Goal: Check status

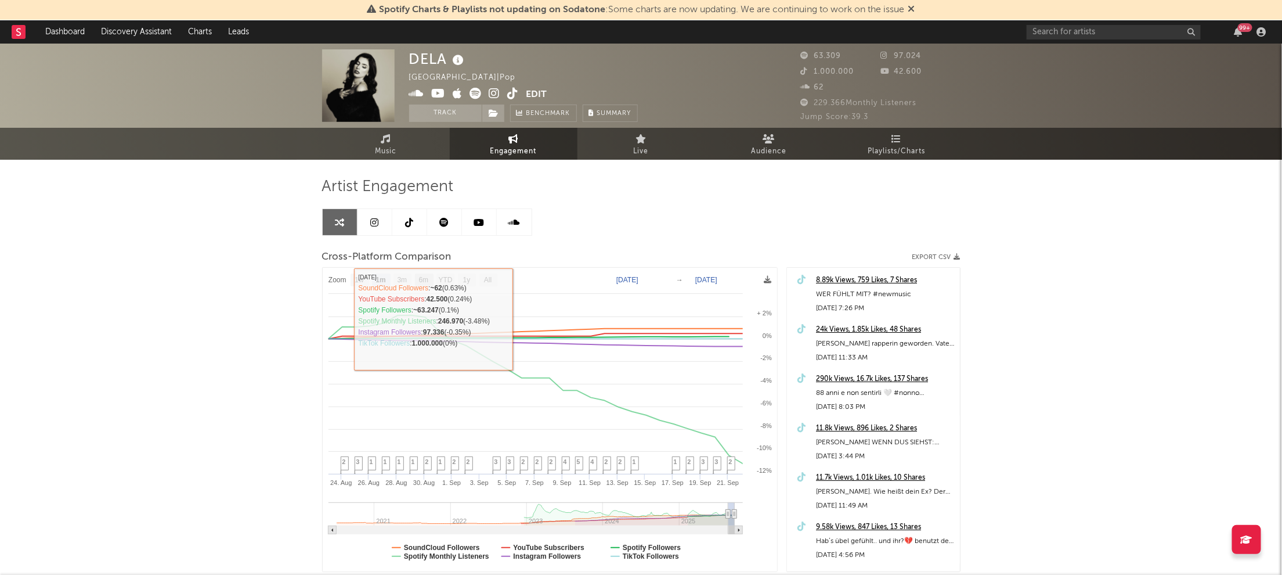
click at [421, 277] on text "6m" at bounding box center [423, 280] width 10 height 8
select select "6m"
type input "[DATE]"
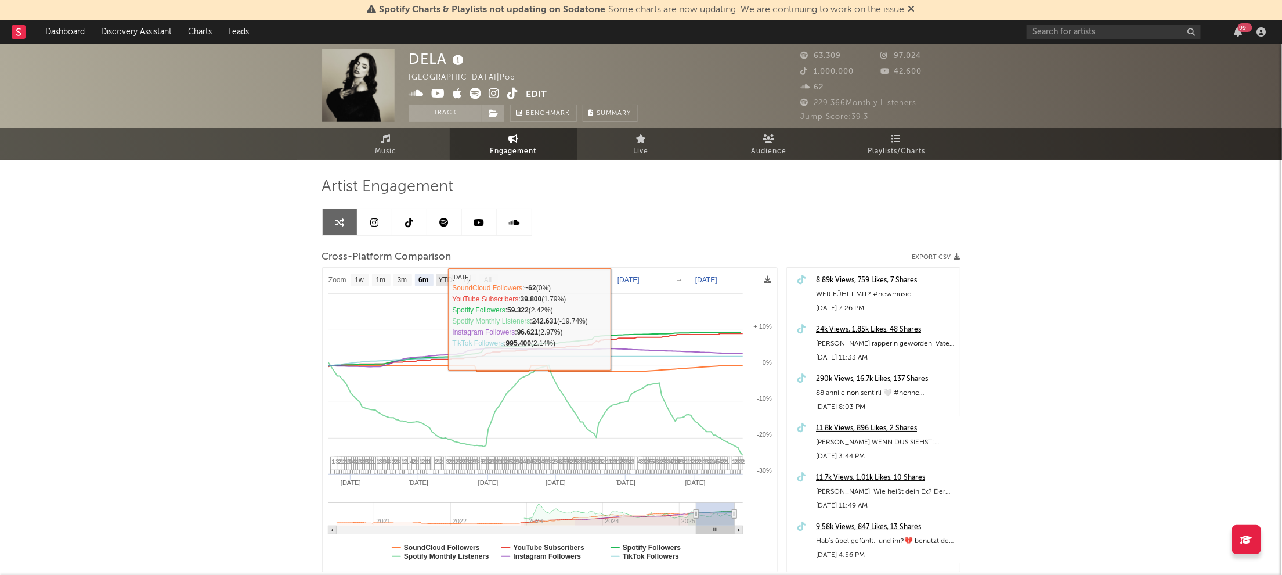
click at [446, 282] on text "YTD" at bounding box center [445, 280] width 14 height 8
select select "YTD"
type input "[DATE]"
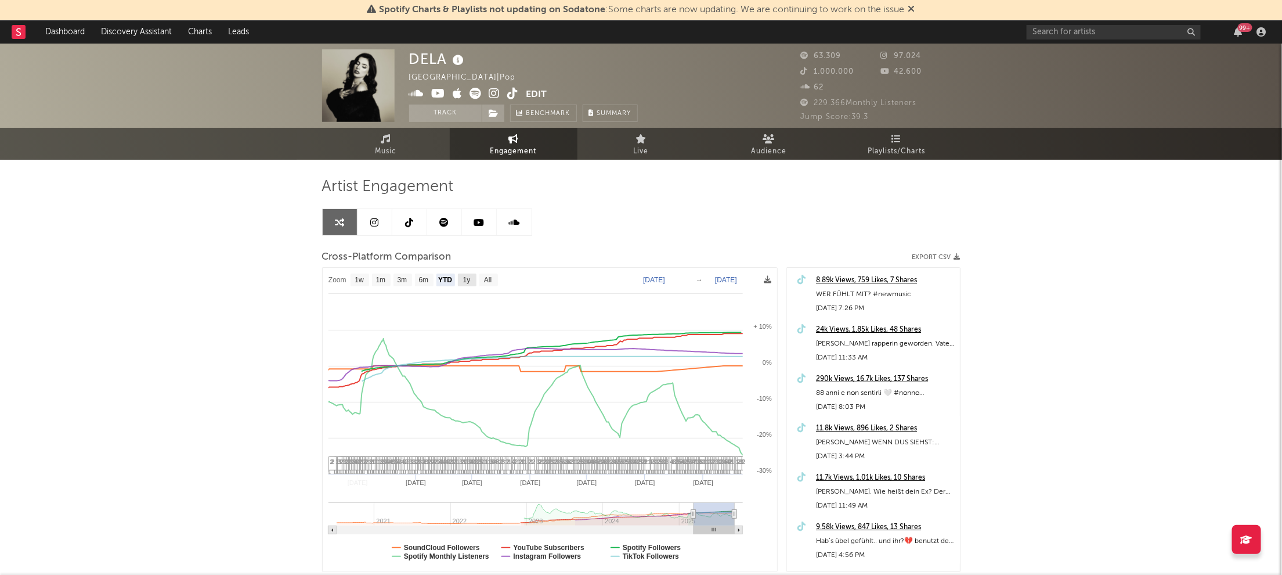
select select "1w"
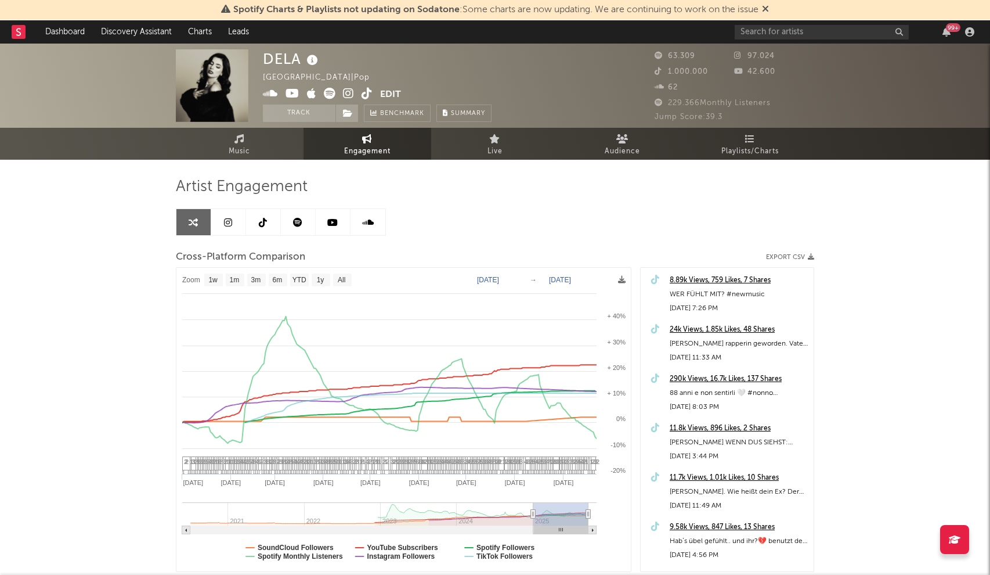
click at [272, 219] on link at bounding box center [263, 222] width 35 height 26
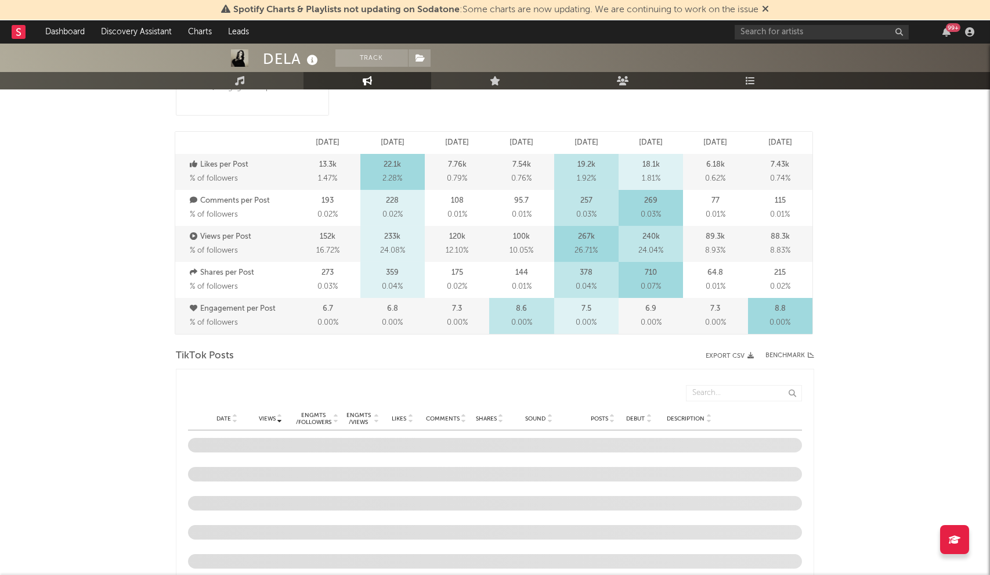
scroll to position [451, 0]
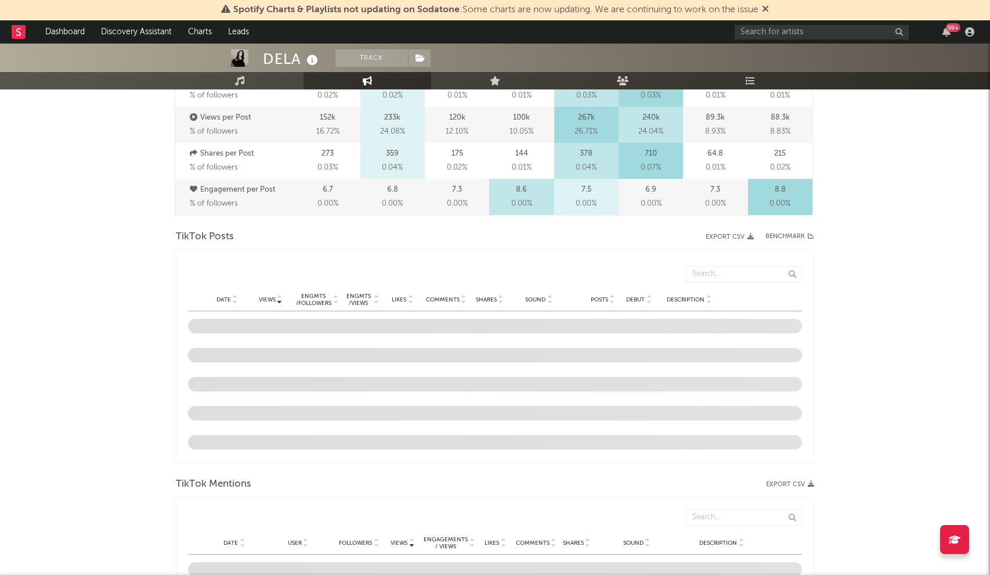
select select "6m"
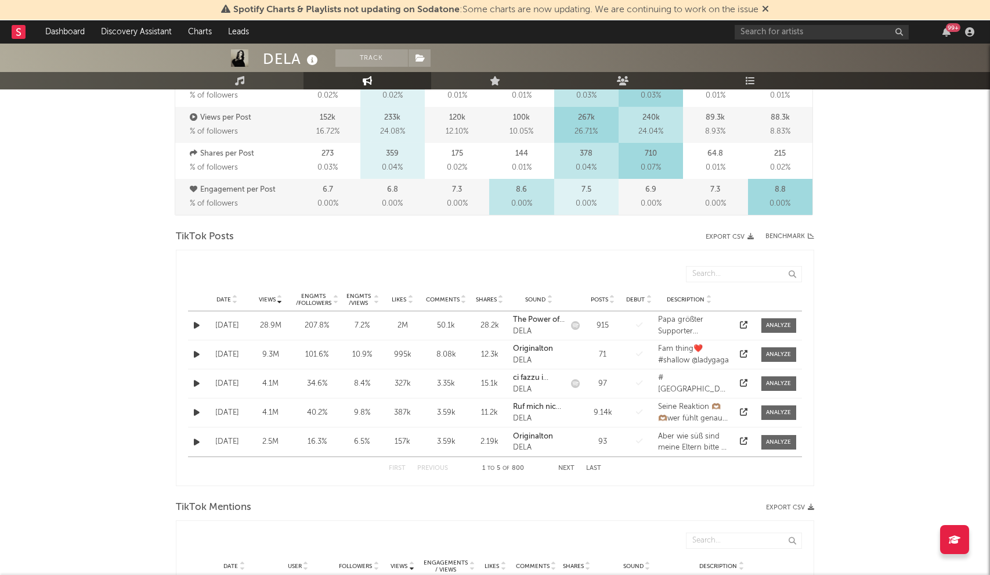
click at [263, 296] on span "Views" at bounding box center [267, 299] width 17 height 7
click at [270, 301] on span "Views" at bounding box center [267, 299] width 17 height 7
click at [218, 323] on div "[DATE]" at bounding box center [227, 326] width 38 height 12
click at [773, 318] on span at bounding box center [779, 325] width 35 height 15
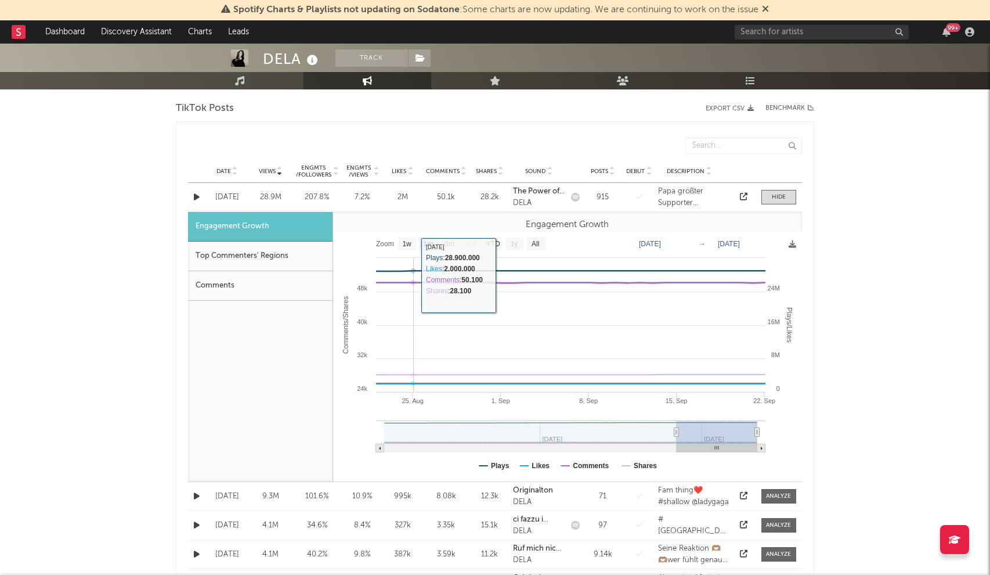
scroll to position [580, 0]
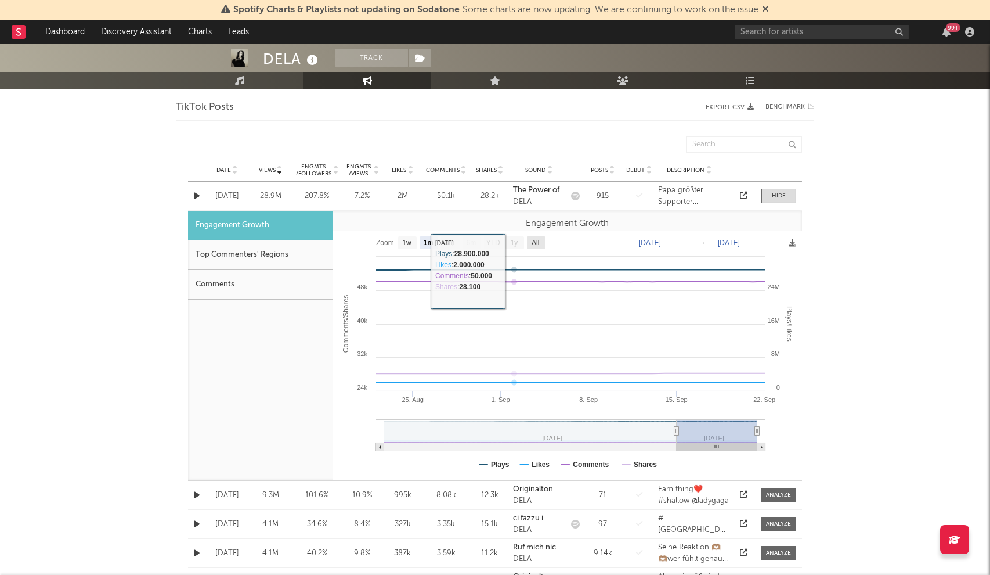
click at [536, 239] on text "All" at bounding box center [536, 243] width 8 height 8
select select "All"
type input "[DATE]"
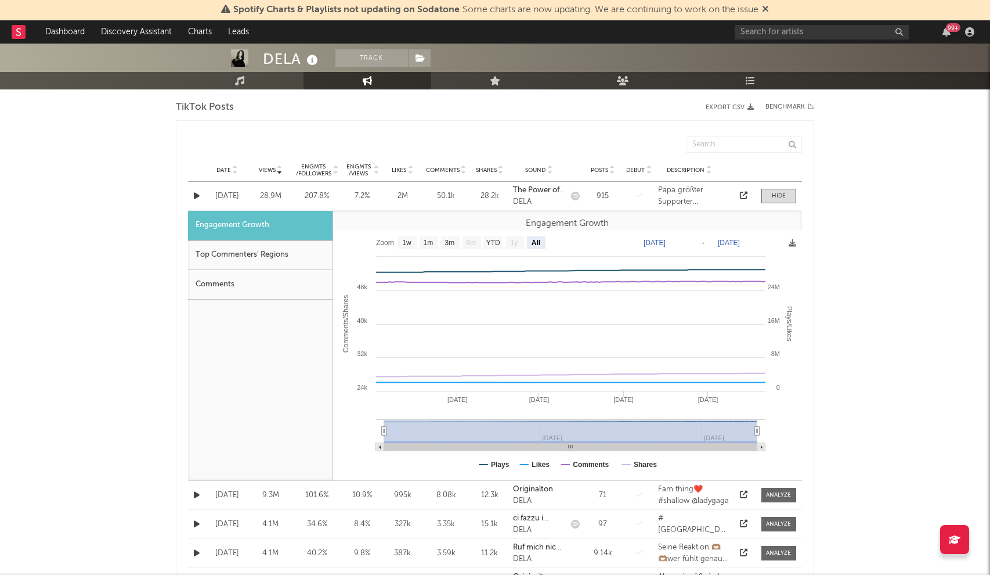
click at [195, 193] on icon "button" at bounding box center [197, 196] width 6 height 8
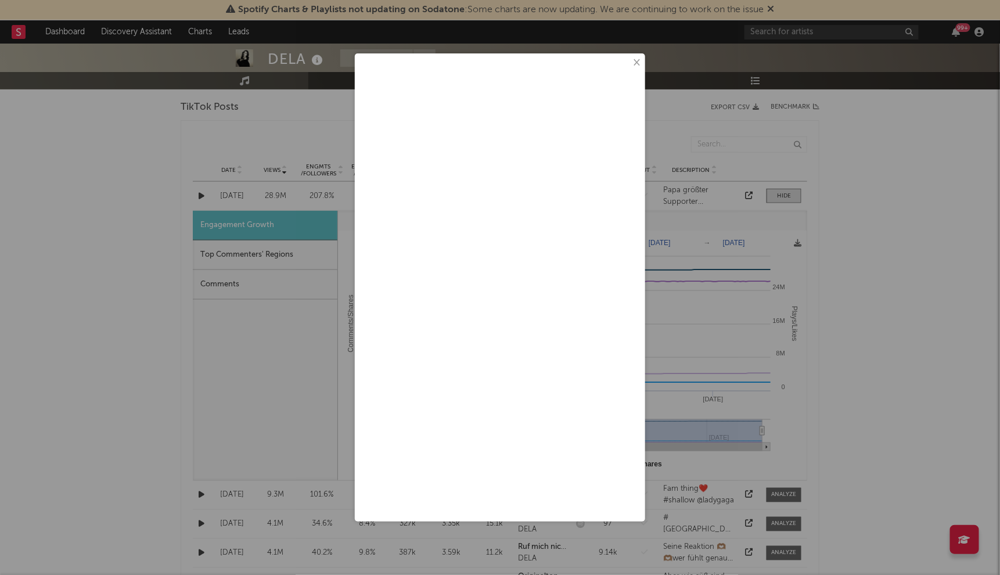
click at [638, 64] on button "×" at bounding box center [635, 62] width 13 height 13
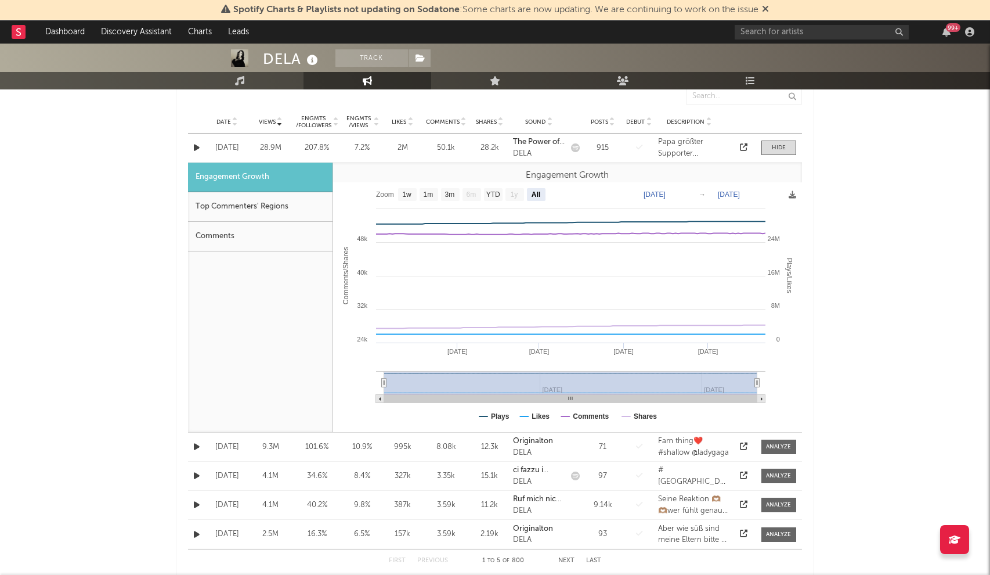
scroll to position [645, 0]
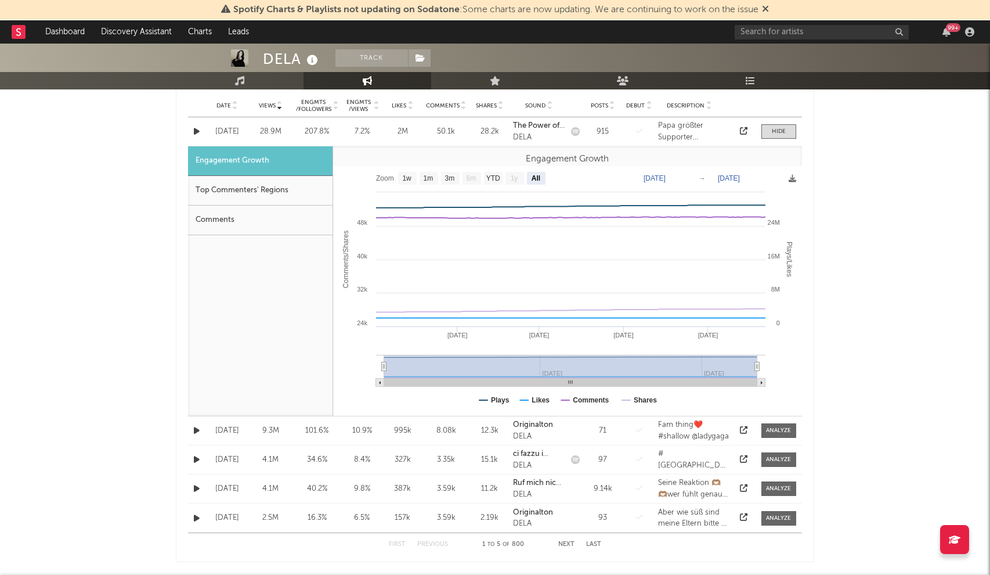
click at [446, 128] on div "50.1k" at bounding box center [446, 132] width 41 height 12
click at [231, 129] on div "[DATE]" at bounding box center [227, 132] width 38 height 12
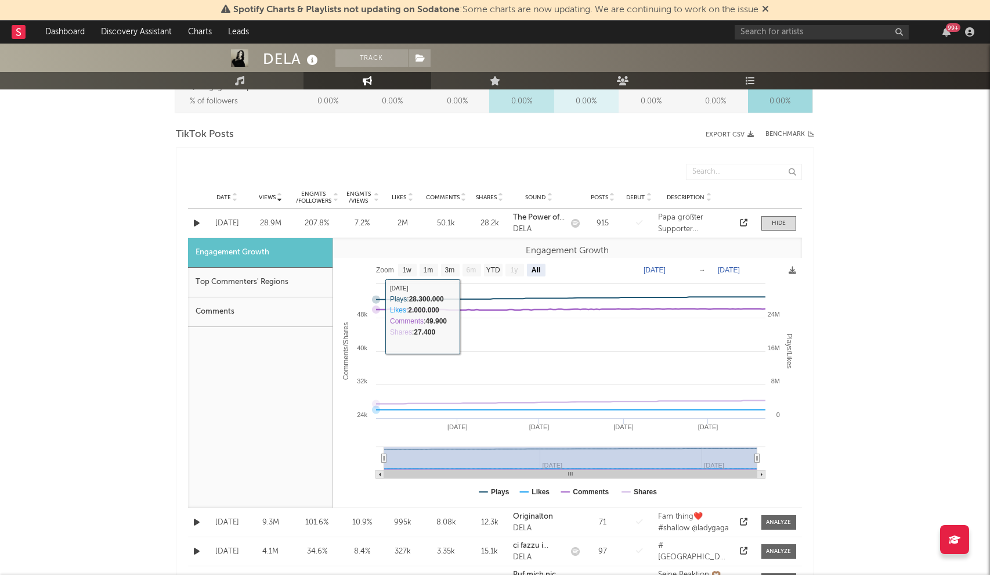
scroll to position [515, 0]
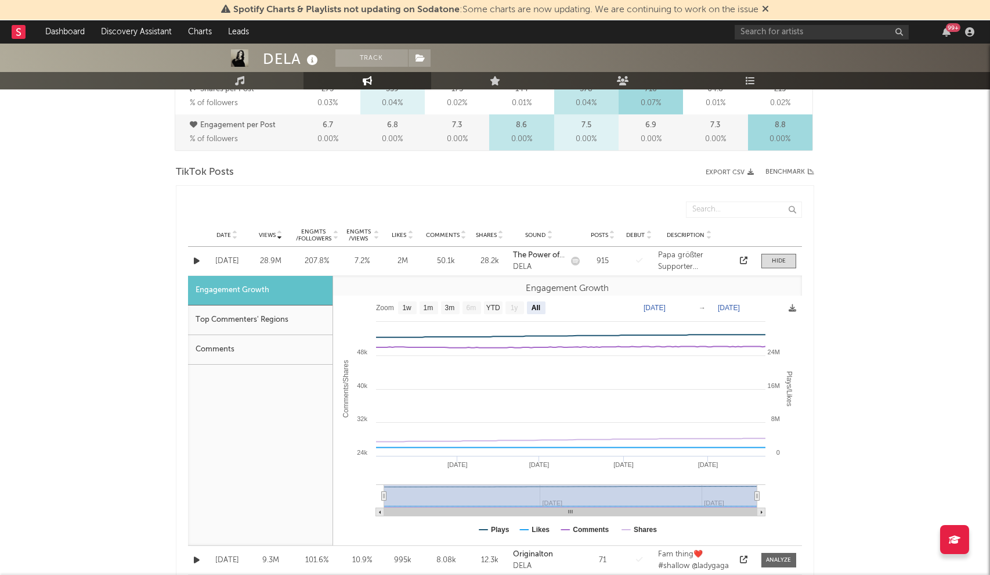
click at [219, 229] on div "Date Views Engmts / Followers Engmts / Views Likes Comments Shares Sound Posts …" at bounding box center [495, 234] width 614 height 23
click at [229, 232] on span "Date" at bounding box center [224, 235] width 15 height 7
